Goal: Task Accomplishment & Management: Complete application form

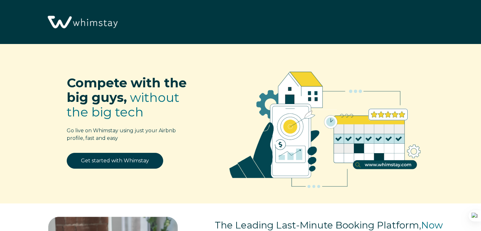
select select "US"
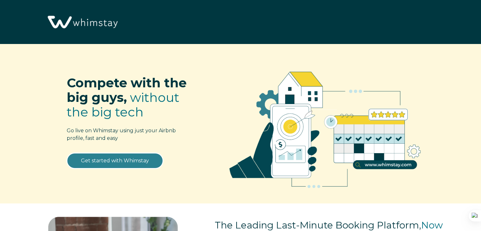
click at [119, 162] on link "Get started with Whimstay" at bounding box center [115, 161] width 96 height 16
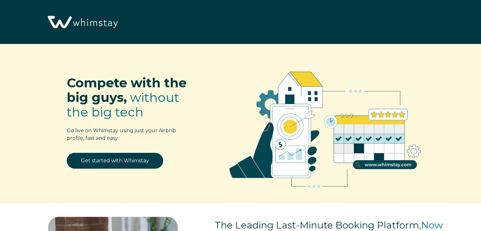
select select "US"
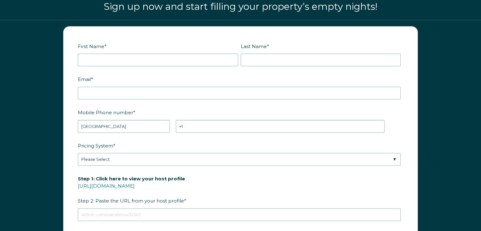
scroll to position [781, 0]
click at [152, 51] on div "First Name *" at bounding box center [159, 54] width 163 height 26
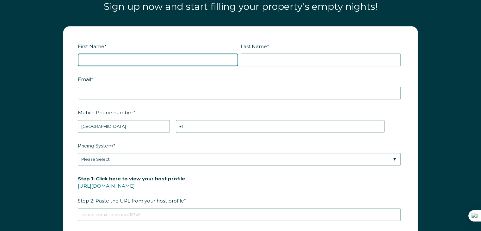
click at [152, 54] on input "First Name *" at bounding box center [158, 59] width 160 height 13
type input "[PERSON_NAME]"
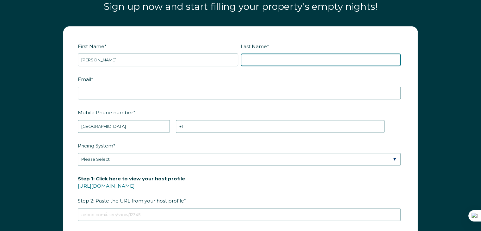
type input "[PERSON_NAME]"
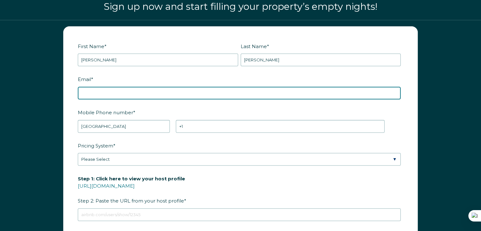
type input "[PERSON_NAME][EMAIL_ADDRESS][PERSON_NAME][DOMAIN_NAME]"
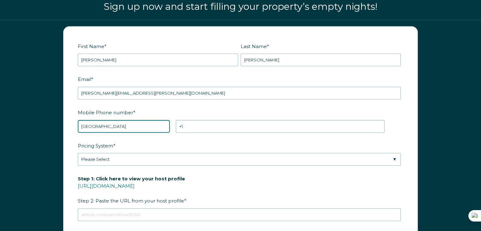
click at [98, 123] on select "* [GEOGRAPHIC_DATA] (‫[GEOGRAPHIC_DATA]‬‎) [GEOGRAPHIC_DATA] ([GEOGRAPHIC_DATA]…" at bounding box center [124, 126] width 92 height 13
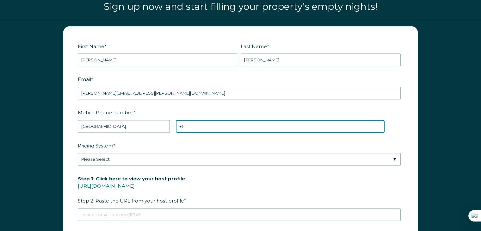
click at [207, 120] on input "+1" at bounding box center [280, 126] width 209 height 13
type input "[PHONE_NUMBER]"
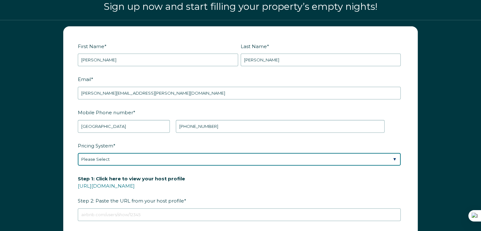
click at [111, 153] on select "Please Select Manual Airbnb Smart Pricing PriceLabs Wheelhouse Beyond Pricing 3…" at bounding box center [239, 159] width 323 height 13
select select "Airbnb Smart Pricing"
click at [78, 153] on select "Please Select Manual Airbnb Smart Pricing PriceLabs Wheelhouse Beyond Pricing 3…" at bounding box center [239, 159] width 323 height 13
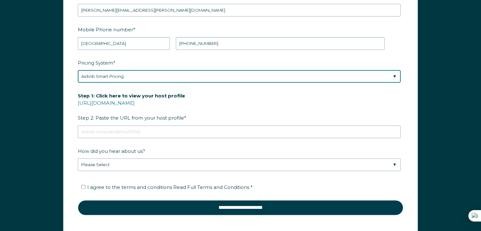
scroll to position [870, 0]
